Goal: Task Accomplishment & Management: Complete application form

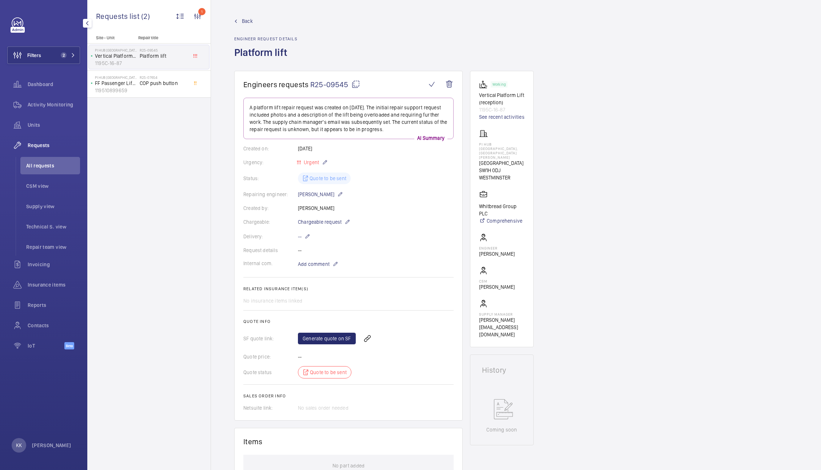
scroll to position [5, 0]
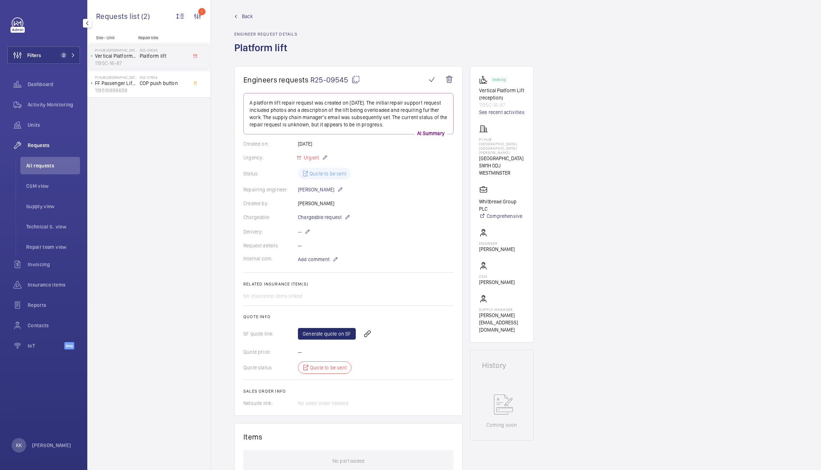
click at [26, 58] on wm-front-icon-button at bounding box center [18, 55] width 20 height 17
click at [80, 58] on div "Filters 2 Dashboard Activity Monitoring Units Requests All requests CSM view Su…" at bounding box center [43, 235] width 87 height 470
click at [69, 56] on span "2" at bounding box center [66, 55] width 17 height 6
click at [68, 58] on span "2" at bounding box center [66, 55] width 17 height 6
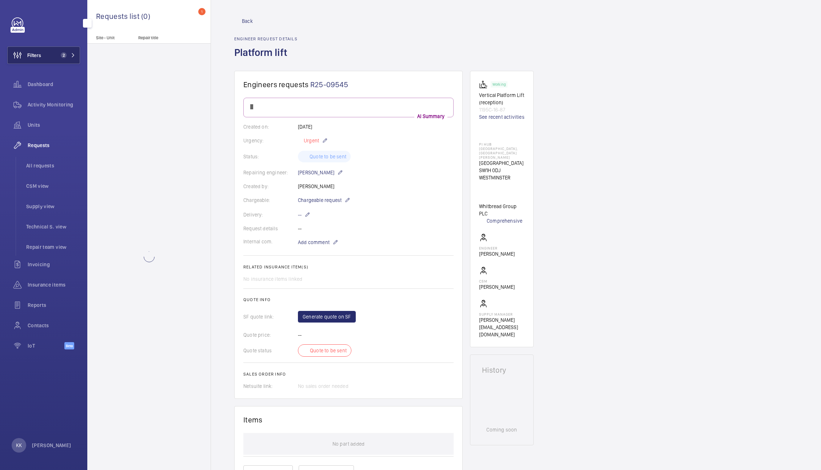
click at [50, 52] on button "Filters 2" at bounding box center [43, 55] width 73 height 17
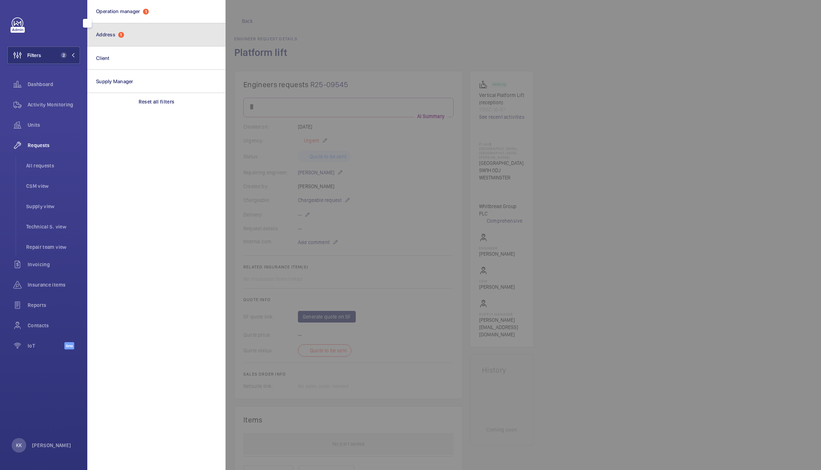
click at [115, 39] on button "Address 1" at bounding box center [156, 34] width 138 height 23
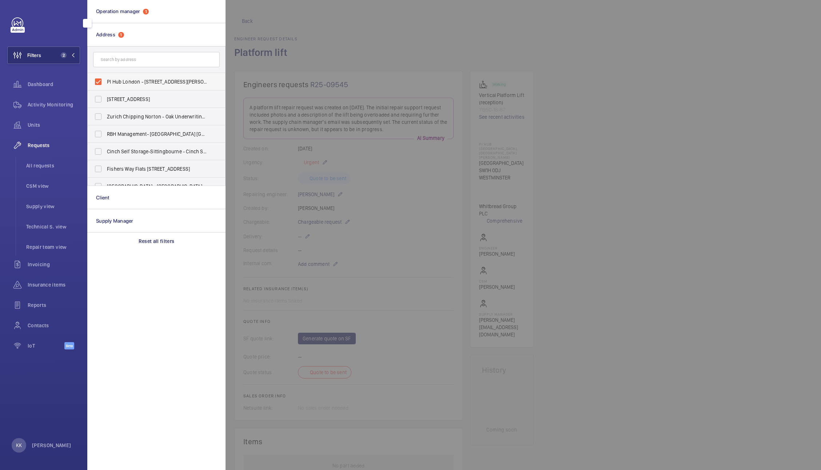
click at [138, 85] on label "PI Hub London - [STREET_ADDRESS][PERSON_NAME]" at bounding box center [151, 81] width 127 height 17
click at [105, 85] on input "PI Hub London - [STREET_ADDRESS][PERSON_NAME]" at bounding box center [98, 82] width 15 height 15
checkbox input "false"
click at [131, 61] on input "text" at bounding box center [156, 59] width 127 height 15
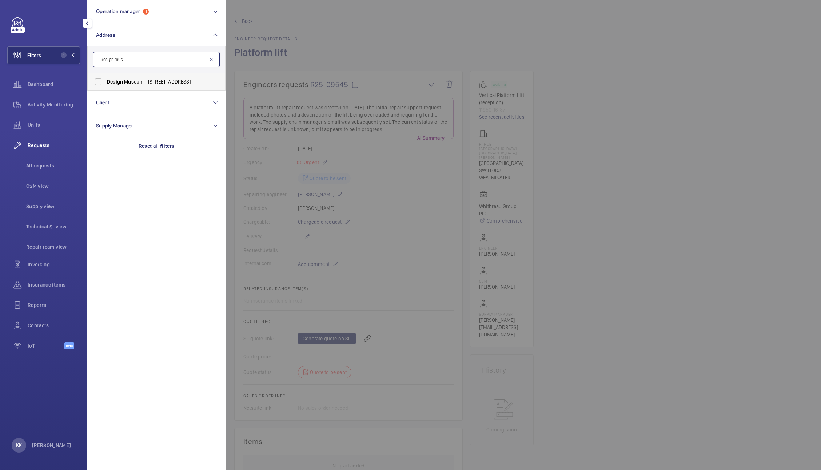
type input "design mus"
click at [164, 85] on span "Design Mus eum - [STREET_ADDRESS]" at bounding box center [157, 81] width 100 height 7
click at [105, 85] on input "Design Mus eum - [STREET_ADDRESS]" at bounding box center [98, 82] width 15 height 15
checkbox input "true"
click at [51, 161] on li "All requests" at bounding box center [50, 165] width 60 height 17
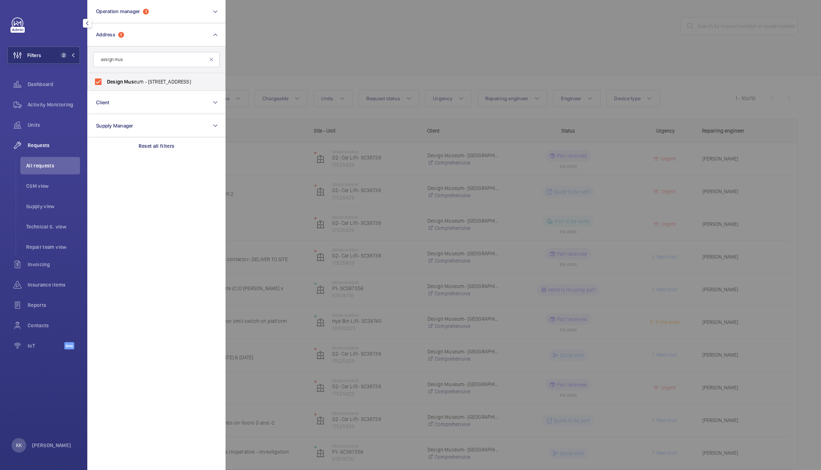
click at [257, 46] on div at bounding box center [635, 235] width 821 height 470
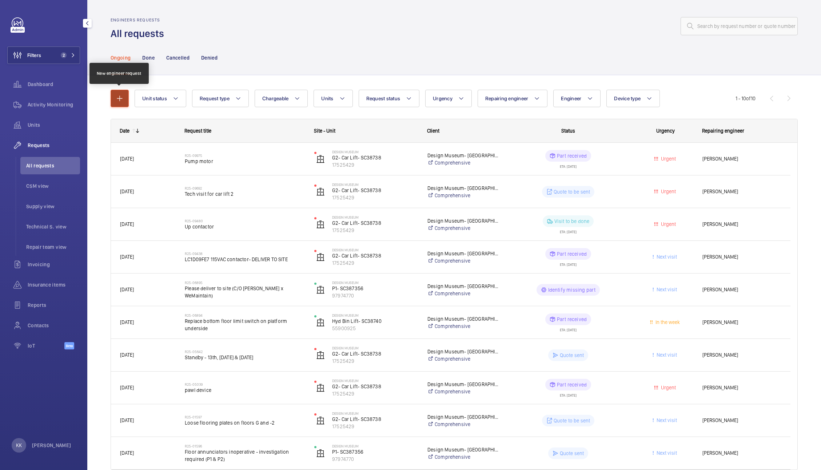
click at [115, 102] on mat-icon "button" at bounding box center [119, 98] width 9 height 9
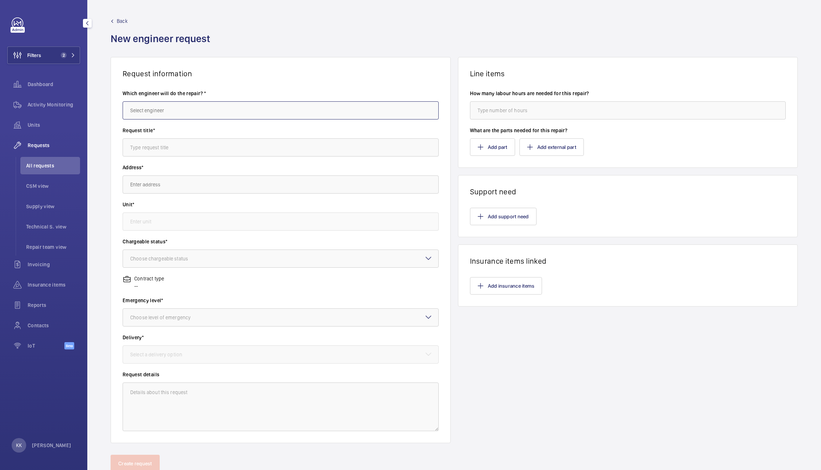
click at [194, 113] on input "text" at bounding box center [281, 110] width 316 height 18
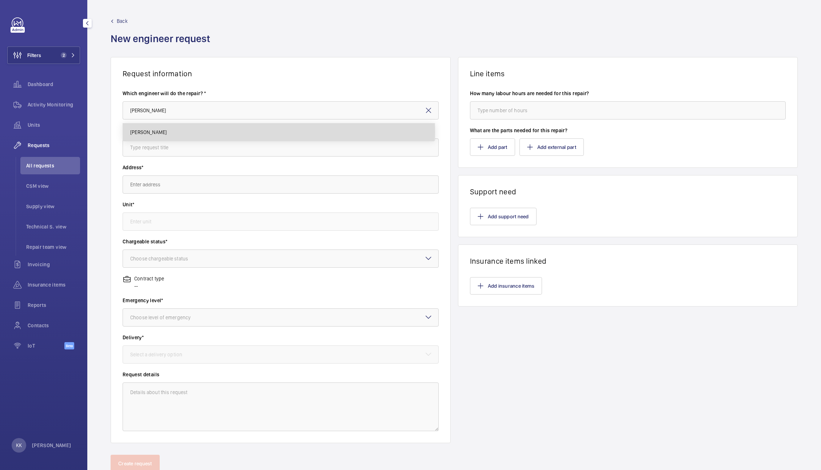
click at [150, 132] on span "[PERSON_NAME]" at bounding box center [148, 132] width 36 height 7
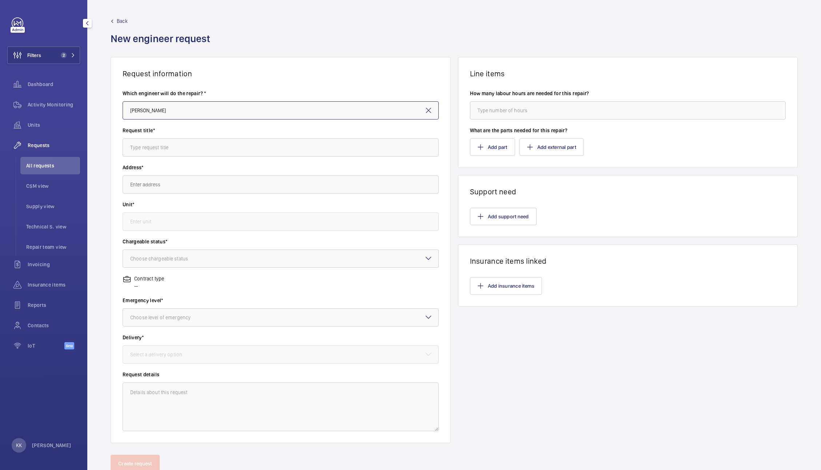
type input "[PERSON_NAME]"
click at [156, 144] on input "text" at bounding box center [281, 148] width 316 height 18
type input "Attendance to remove pawls and carry out standbys whilst exhibits are changed o…"
click at [176, 193] on input "text" at bounding box center [281, 185] width 316 height 18
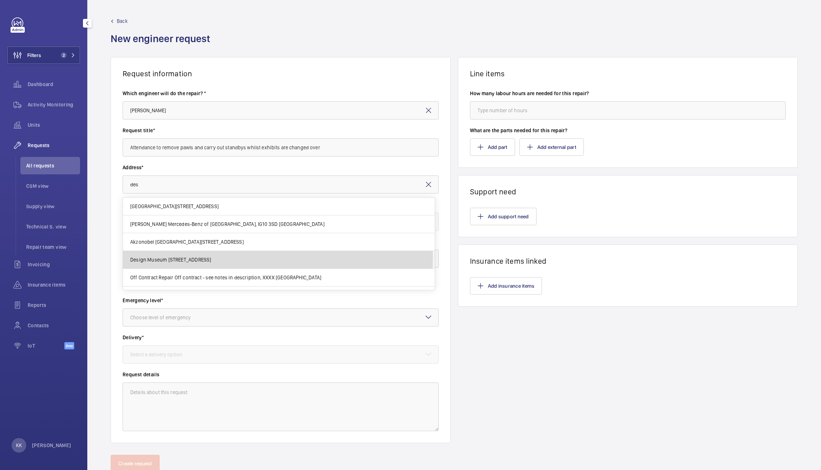
click at [156, 257] on span "Design Museum [STREET_ADDRESS]" at bounding box center [170, 259] width 81 height 7
type input "Design Museum [STREET_ADDRESS]"
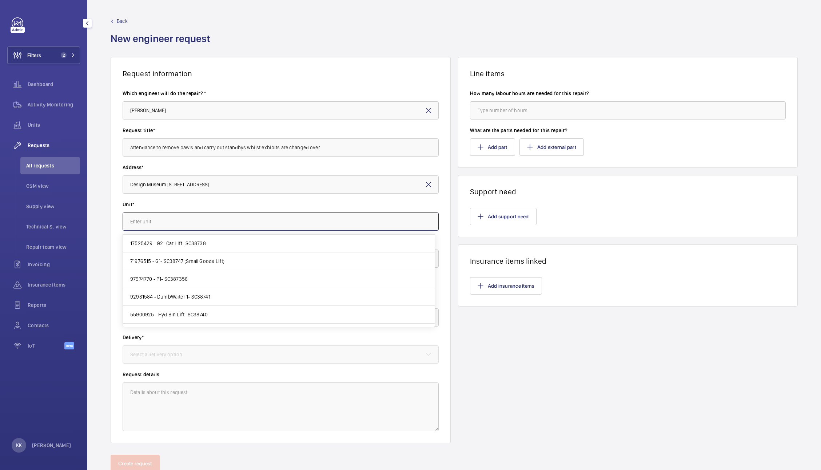
click at [143, 222] on input "text" at bounding box center [281, 222] width 316 height 18
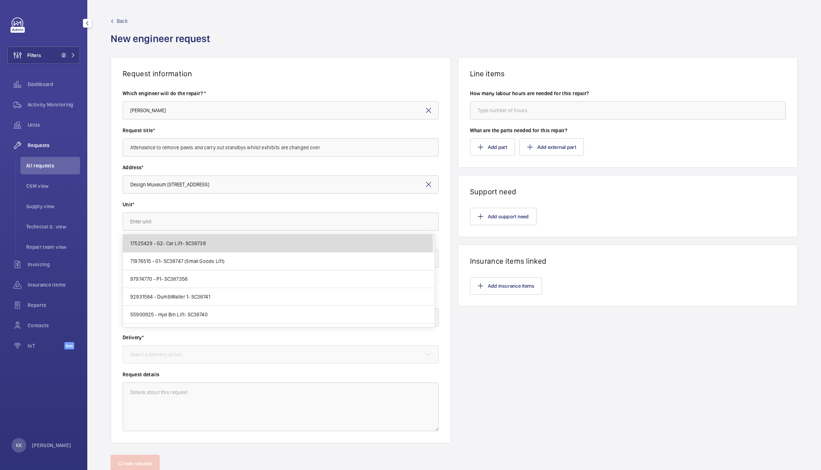
click at [164, 245] on span "17525429 - G2- Car Lift- SC38738" at bounding box center [168, 243] width 76 height 7
type input "17525429 - G2- Car Lift- SC38738"
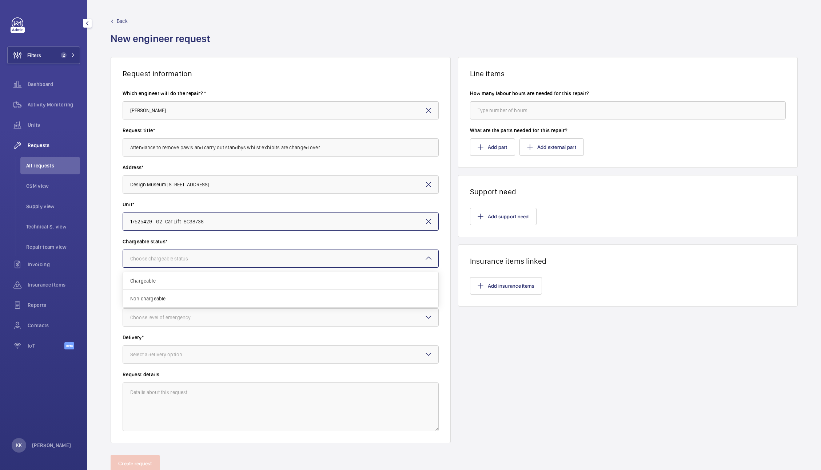
click at [169, 250] on div at bounding box center [280, 258] width 315 height 17
click at [171, 280] on span "Chargeable" at bounding box center [280, 280] width 301 height 7
click at [165, 321] on div "Choose level of emergency" at bounding box center [169, 317] width 79 height 7
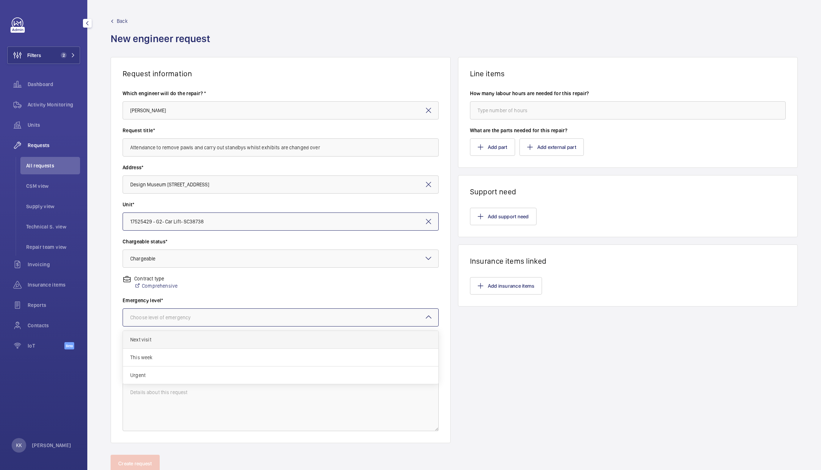
click at [161, 349] on div "This week" at bounding box center [280, 358] width 315 height 18
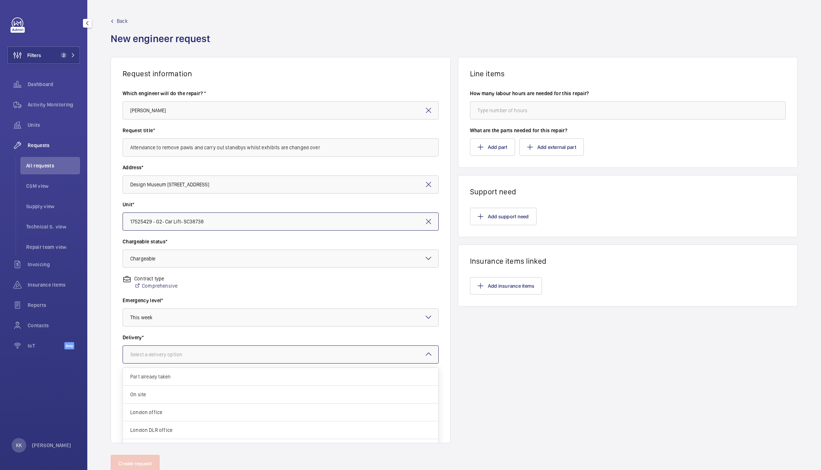
click at [161, 349] on div at bounding box center [280, 354] width 315 height 17
click at [161, 398] on span "On site" at bounding box center [280, 394] width 301 height 7
click at [493, 217] on button "Add support need" at bounding box center [503, 216] width 67 height 17
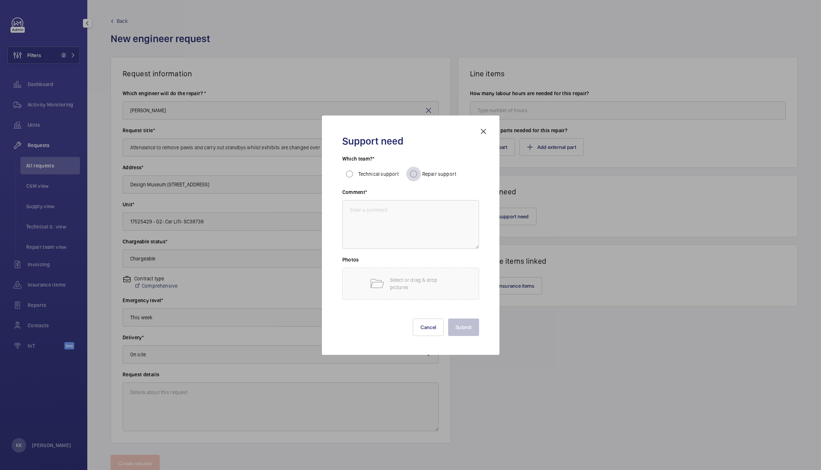
click at [420, 177] on div at bounding box center [413, 173] width 17 height 17
radio input "true"
click at [387, 237] on textarea at bounding box center [410, 224] width 137 height 49
type textarea "Pawl removal"
click at [476, 332] on button "Submit" at bounding box center [463, 327] width 31 height 17
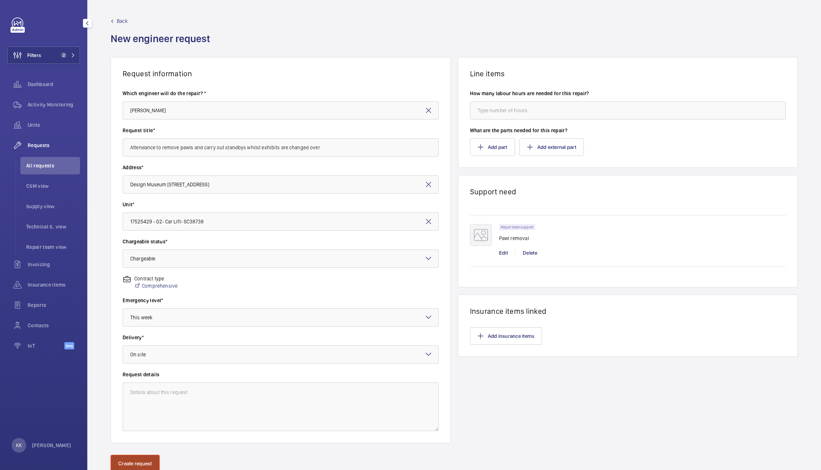
click at [140, 457] on button "Create request" at bounding box center [135, 463] width 49 height 17
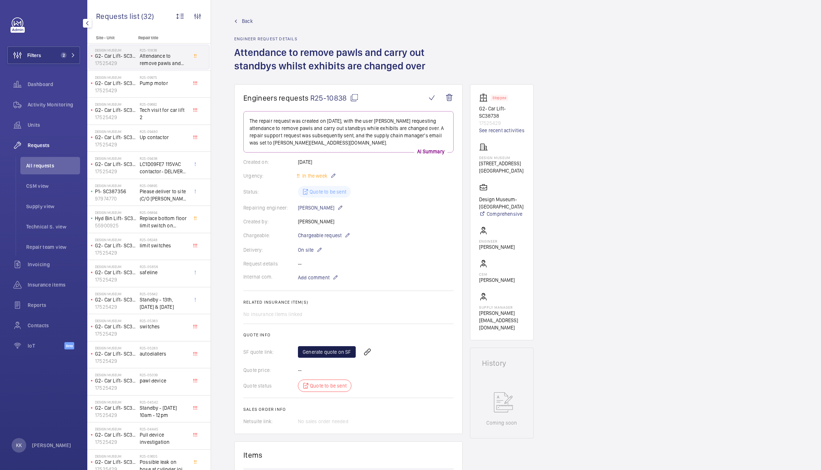
click at [320, 353] on link "Generate quote on SF" at bounding box center [327, 353] width 58 height 12
